Goal: Task Accomplishment & Management: Use online tool/utility

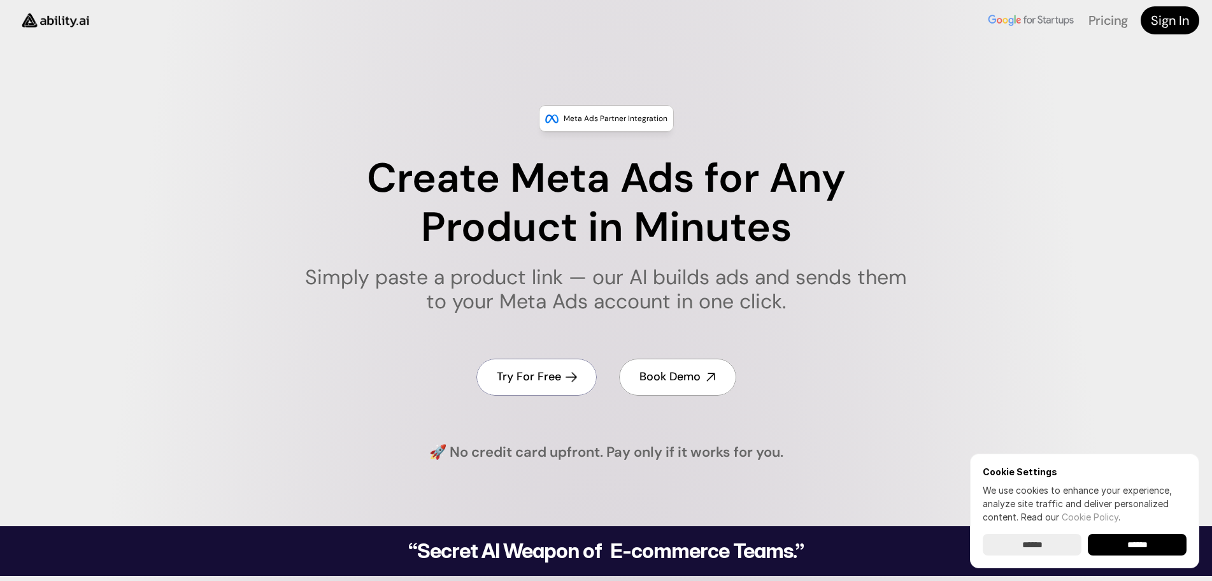
click at [537, 378] on h4 "Try For Free" at bounding box center [529, 377] width 64 height 16
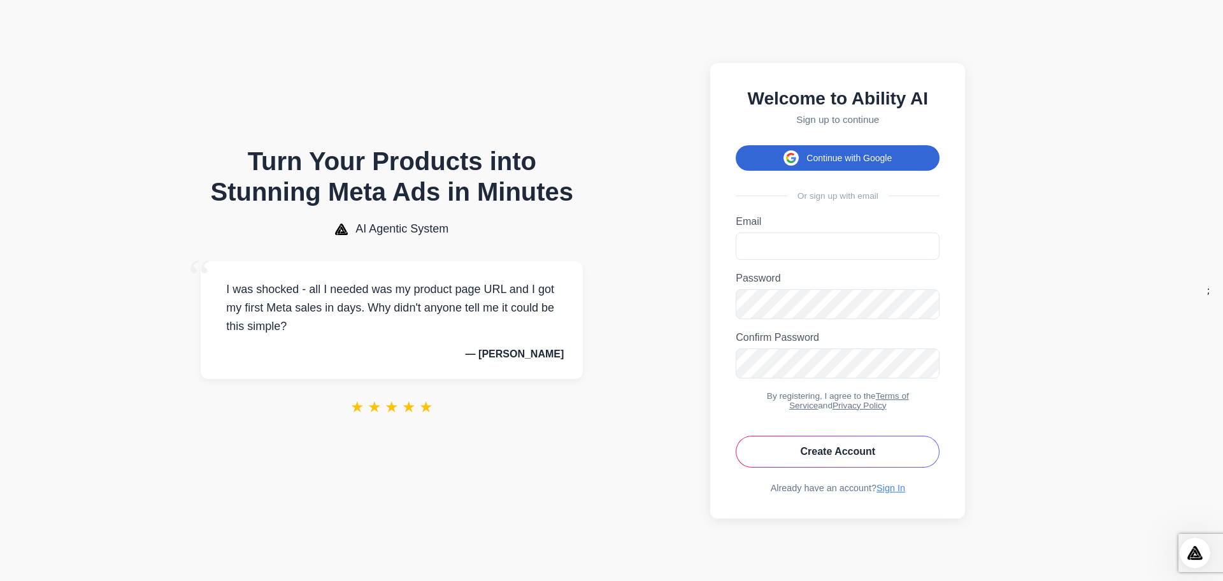
click at [827, 148] on button "Continue with Google" at bounding box center [838, 157] width 204 height 25
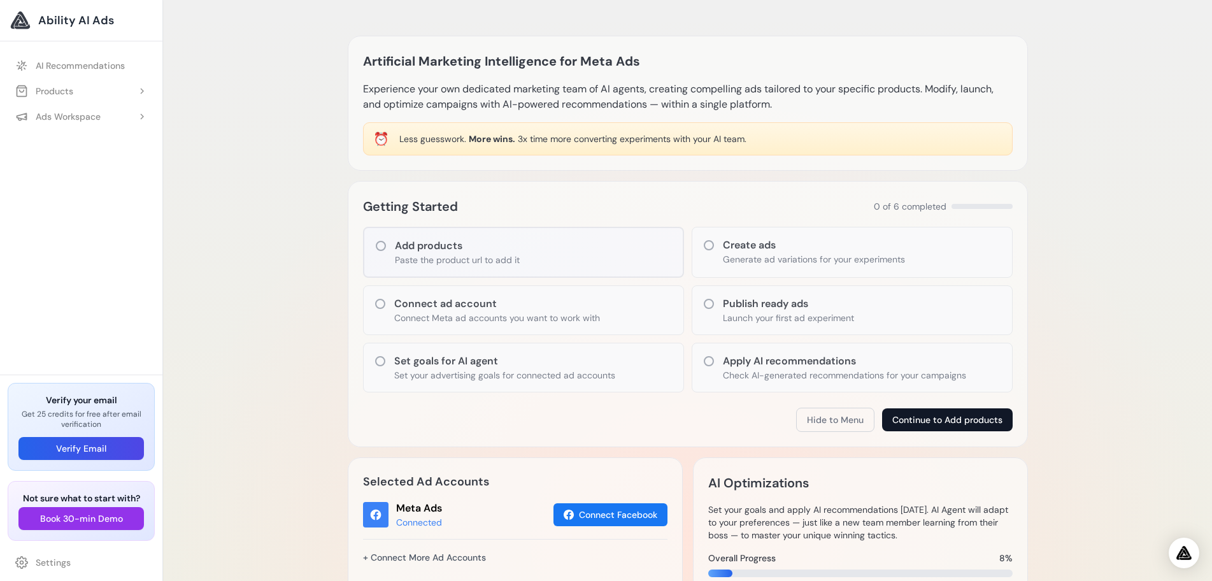
click at [952, 416] on button "Continue to Add products" at bounding box center [947, 419] width 131 height 23
